Goal: Entertainment & Leisure: Consume media (video, audio)

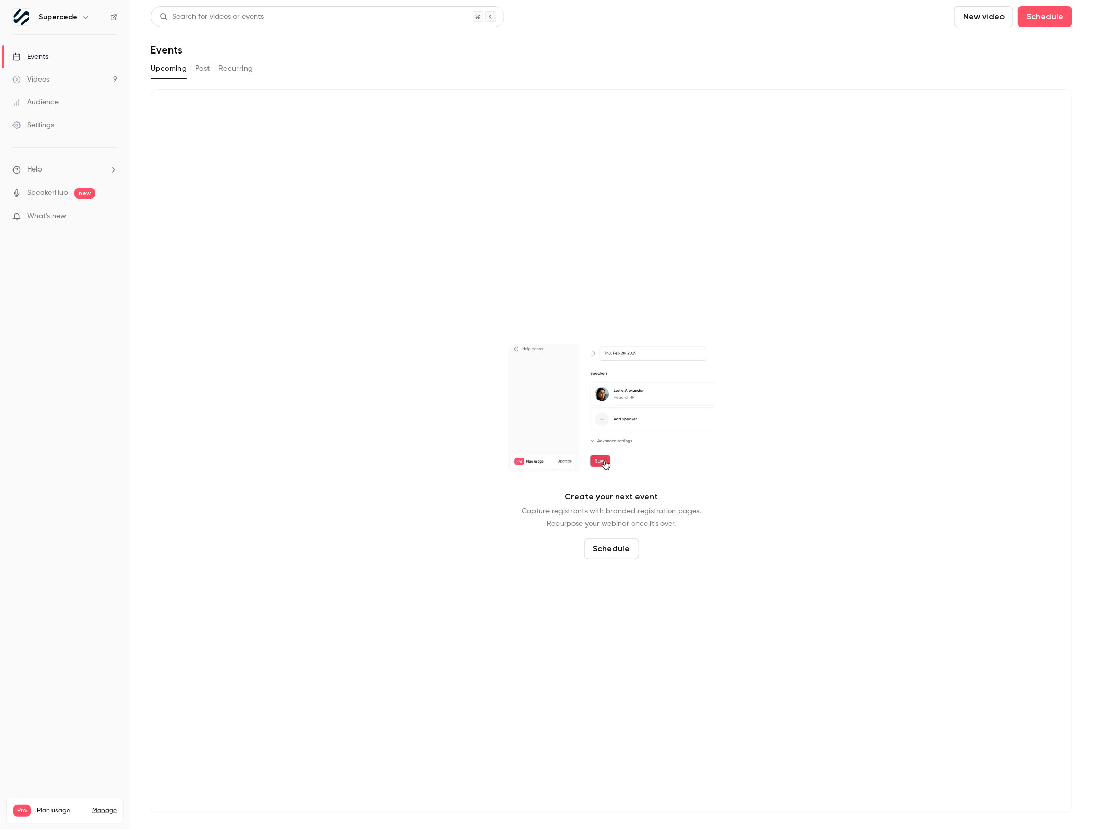
click at [49, 82] on link "Videos 9" at bounding box center [65, 79] width 130 height 23
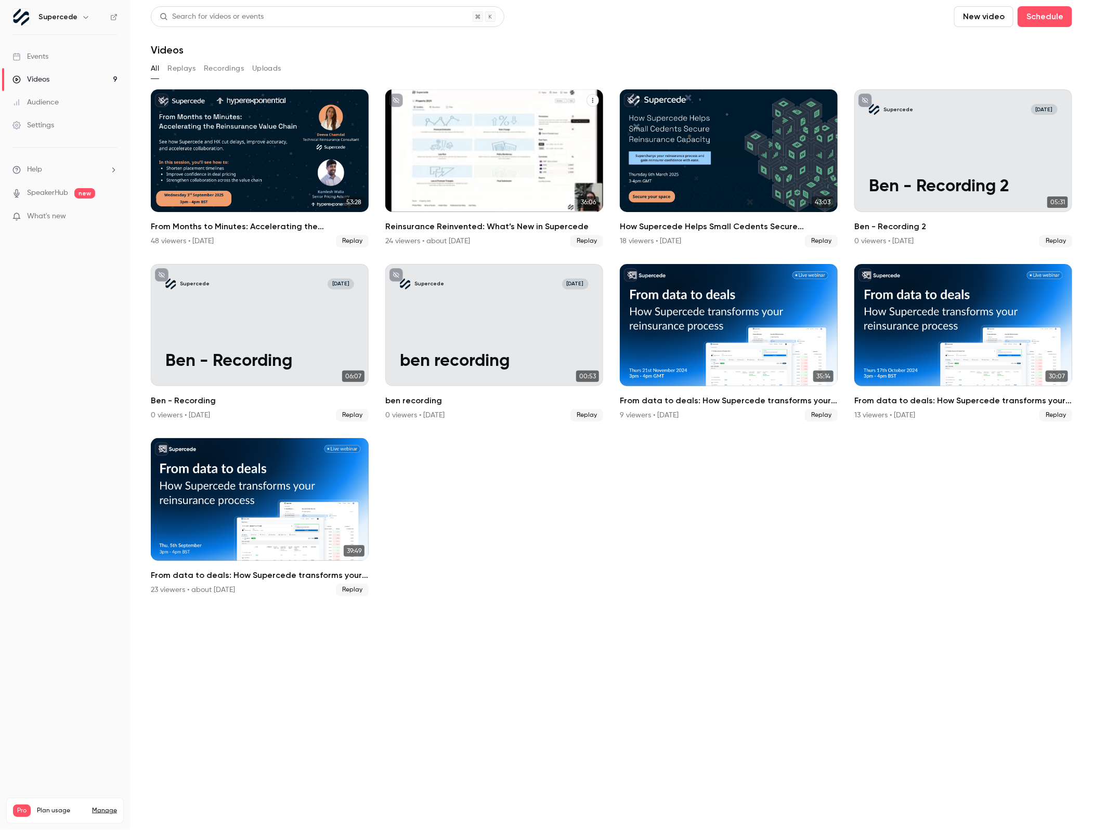
click at [475, 229] on h2 "Reinsurance Reinvented: What’s New in Supercede" at bounding box center [494, 226] width 218 height 12
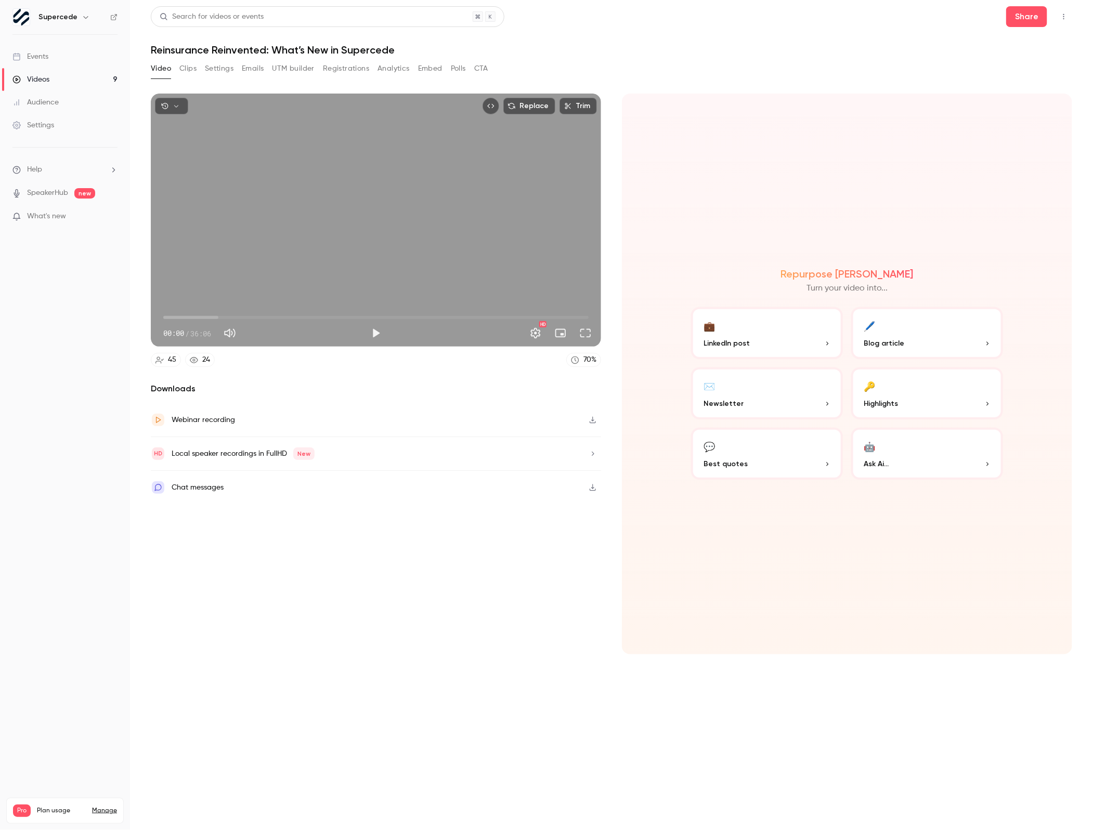
click at [343, 272] on div "Replace Trim 00:00 00:00 / 36:06 HD" at bounding box center [376, 220] width 450 height 253
click at [310, 316] on span "00:00" at bounding box center [375, 317] width 425 height 17
click at [480, 323] on span "26:54" at bounding box center [375, 317] width 425 height 17
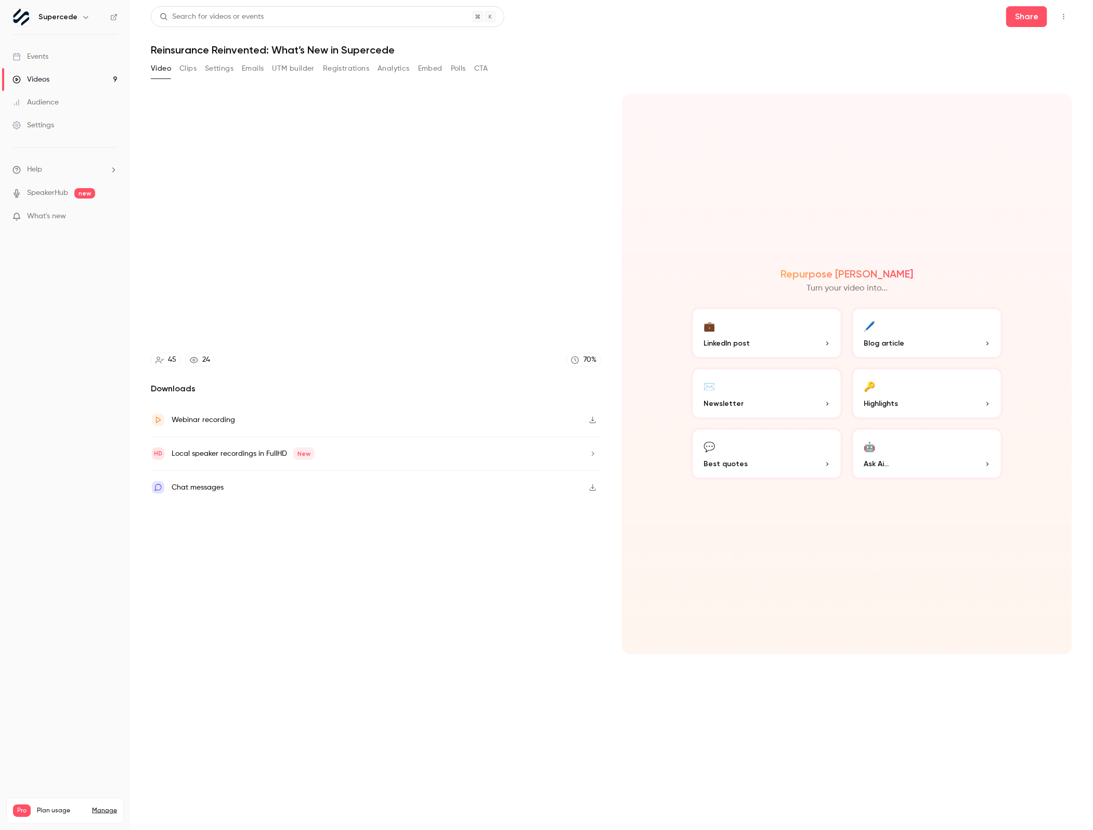
type input "****"
